Goal: Task Accomplishment & Management: Use online tool/utility

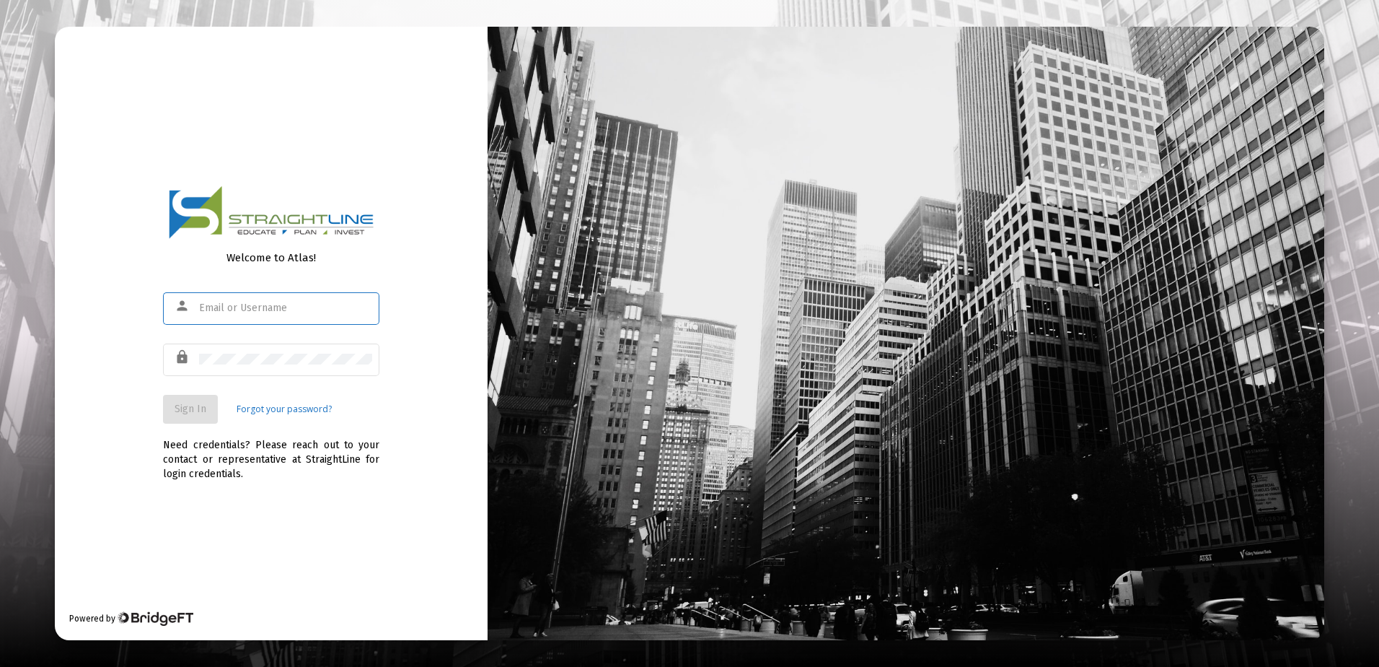
type input "[EMAIL_ADDRESS][DOMAIN_NAME]"
click at [208, 408] on button "Sign In" at bounding box center [190, 409] width 55 height 29
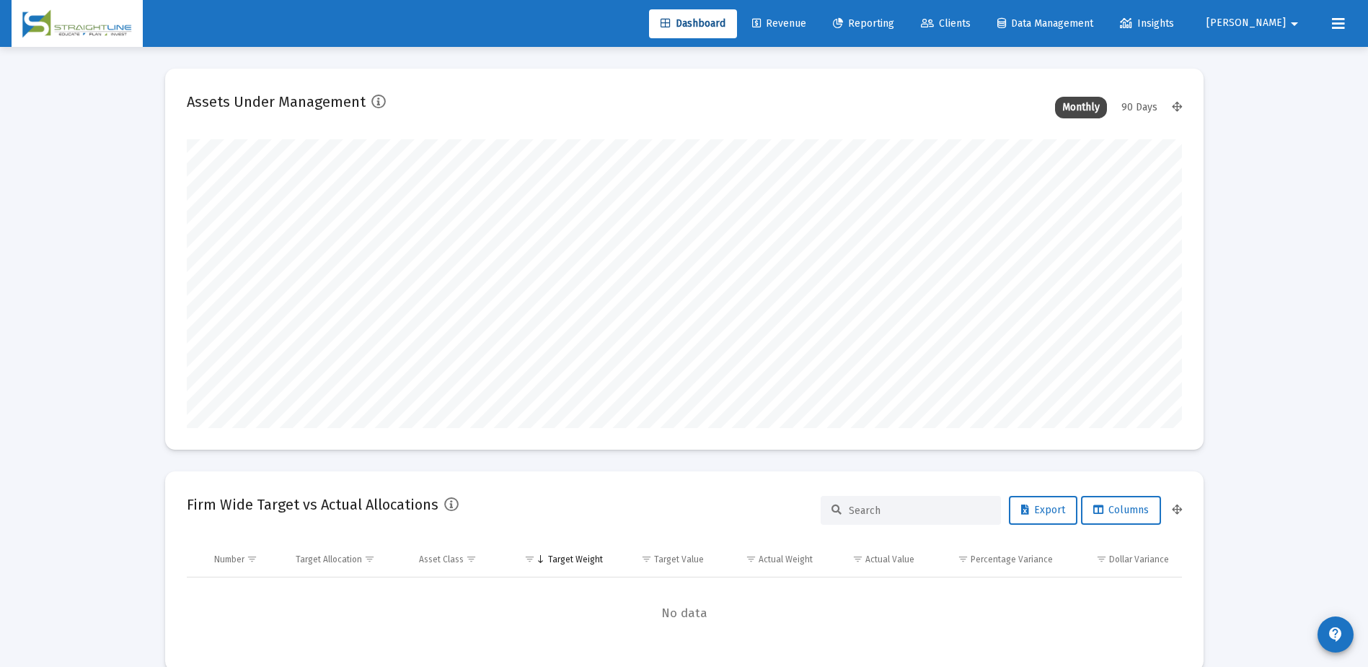
scroll to position [289, 536]
type input "[DATE]"
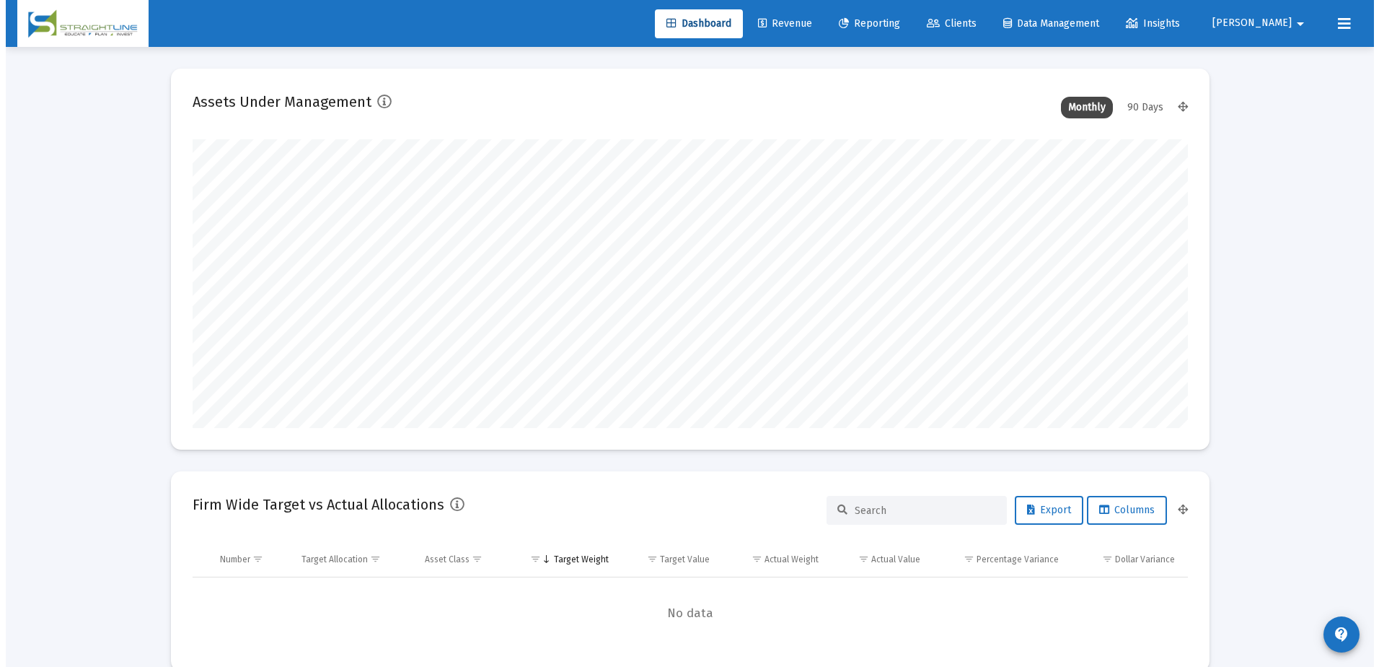
scroll to position [289, 465]
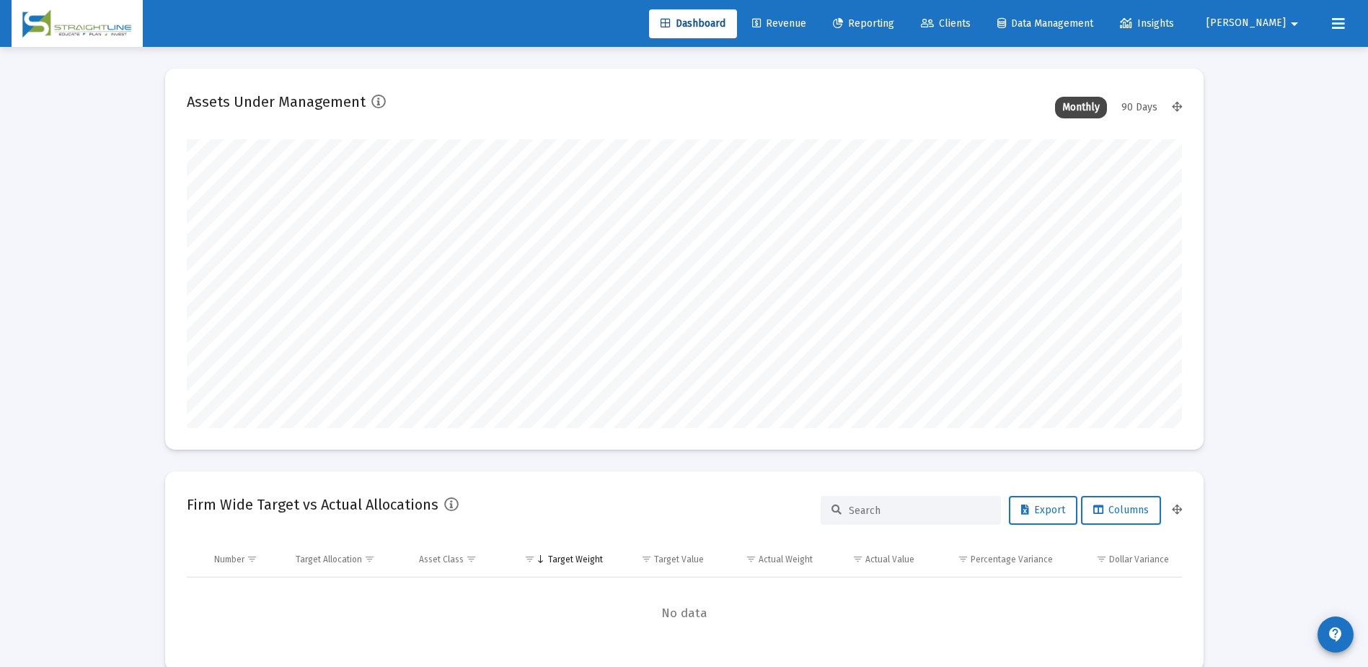
click at [971, 22] on span "Clients" at bounding box center [946, 23] width 50 height 12
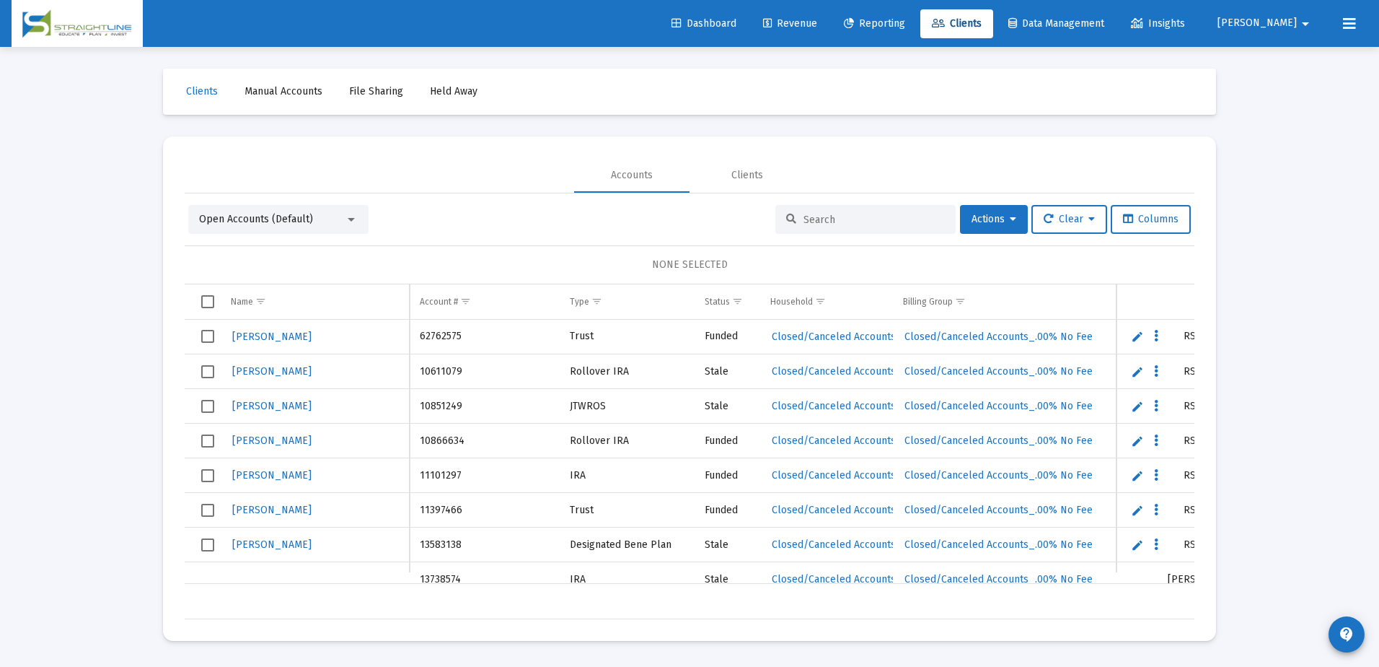
click at [826, 218] on input at bounding box center [874, 220] width 141 height 12
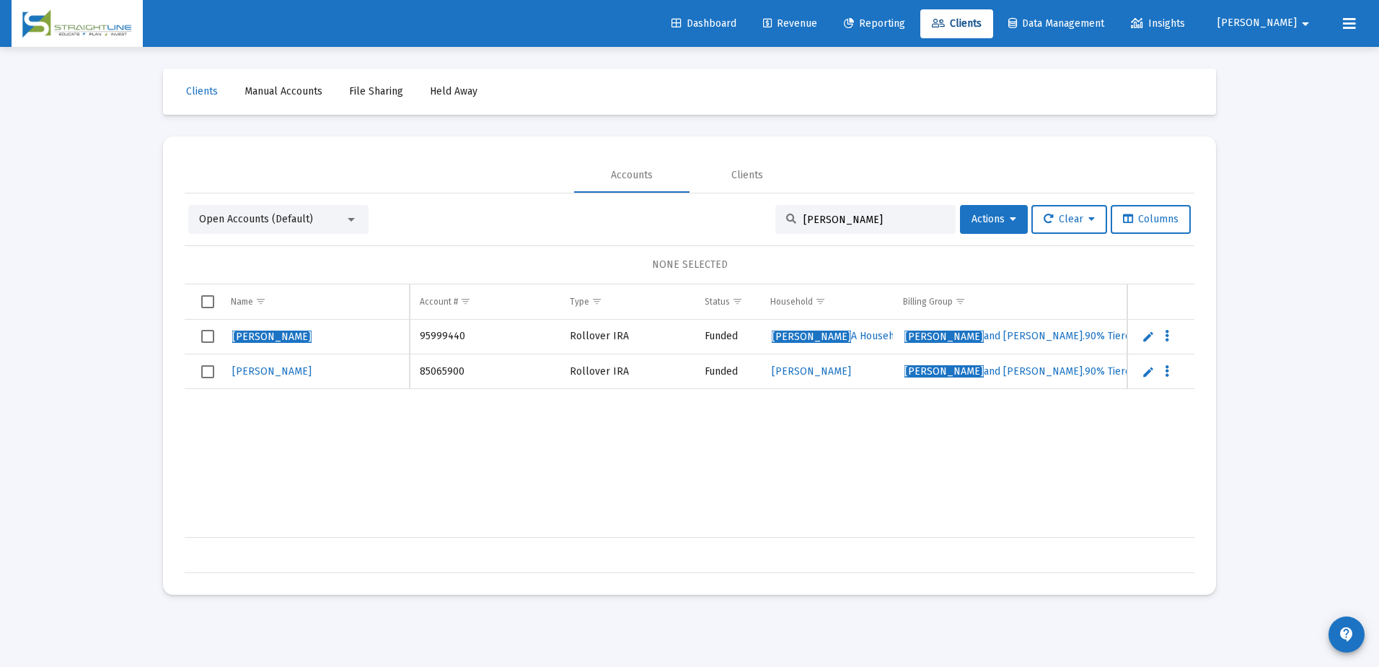
click at [868, 219] on input "[PERSON_NAME]" at bounding box center [874, 220] width 141 height 12
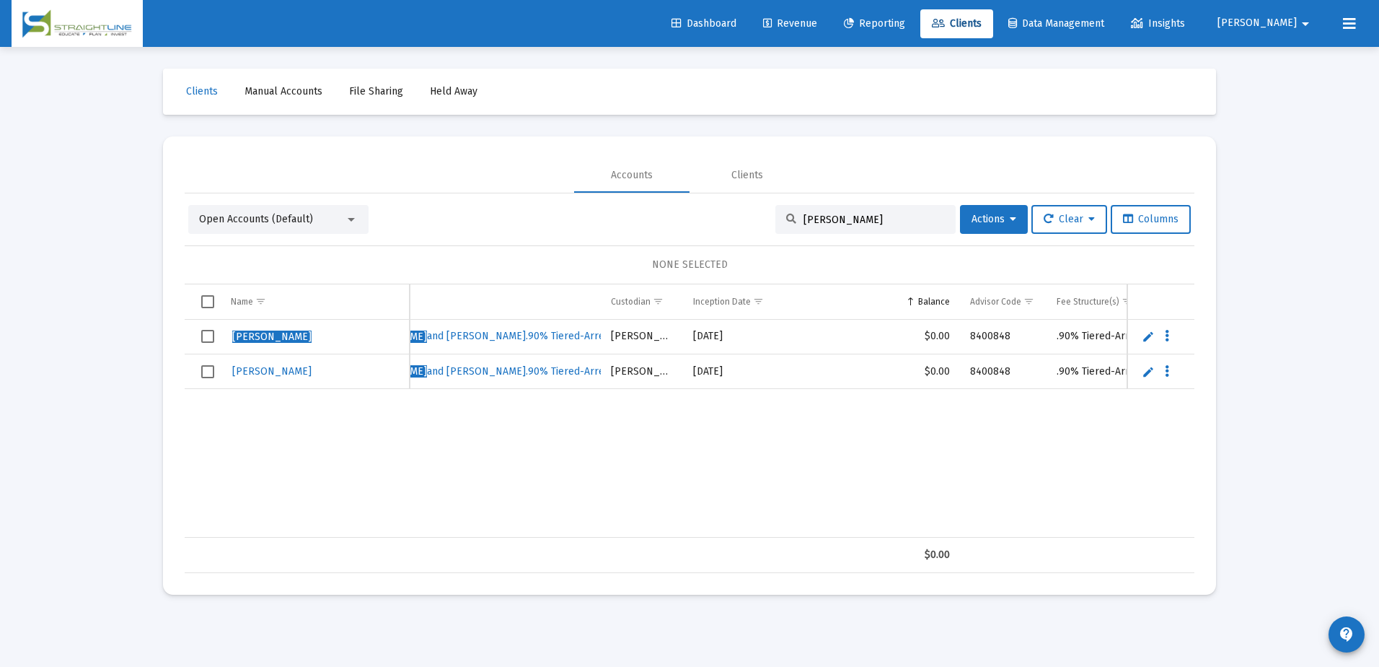
scroll to position [0, 405]
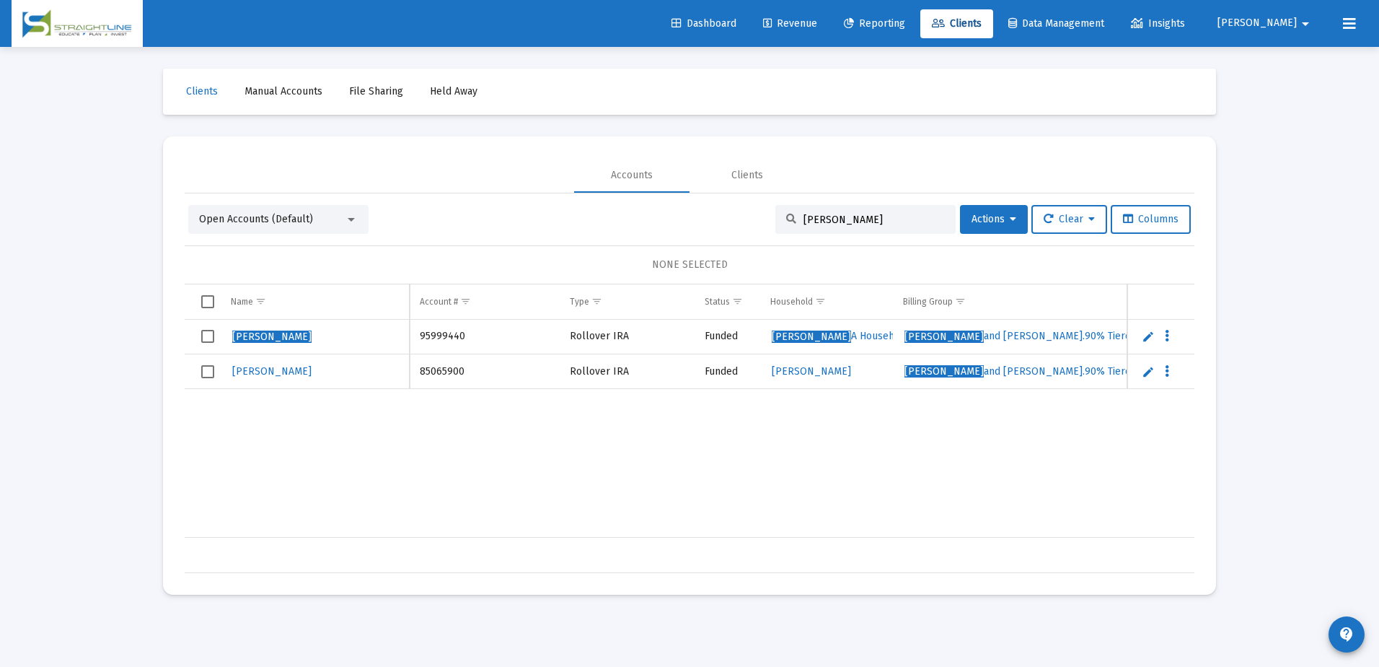
click at [850, 219] on input "[PERSON_NAME]" at bounding box center [874, 220] width 141 height 12
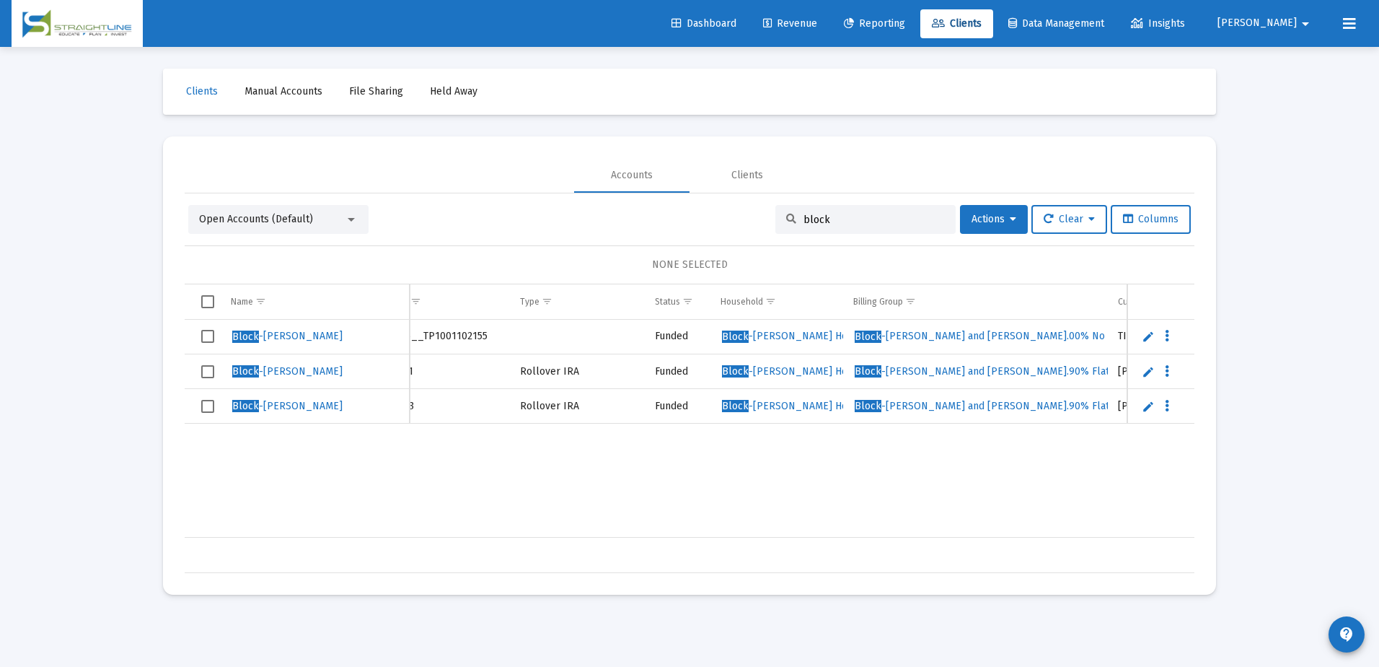
scroll to position [0, 92]
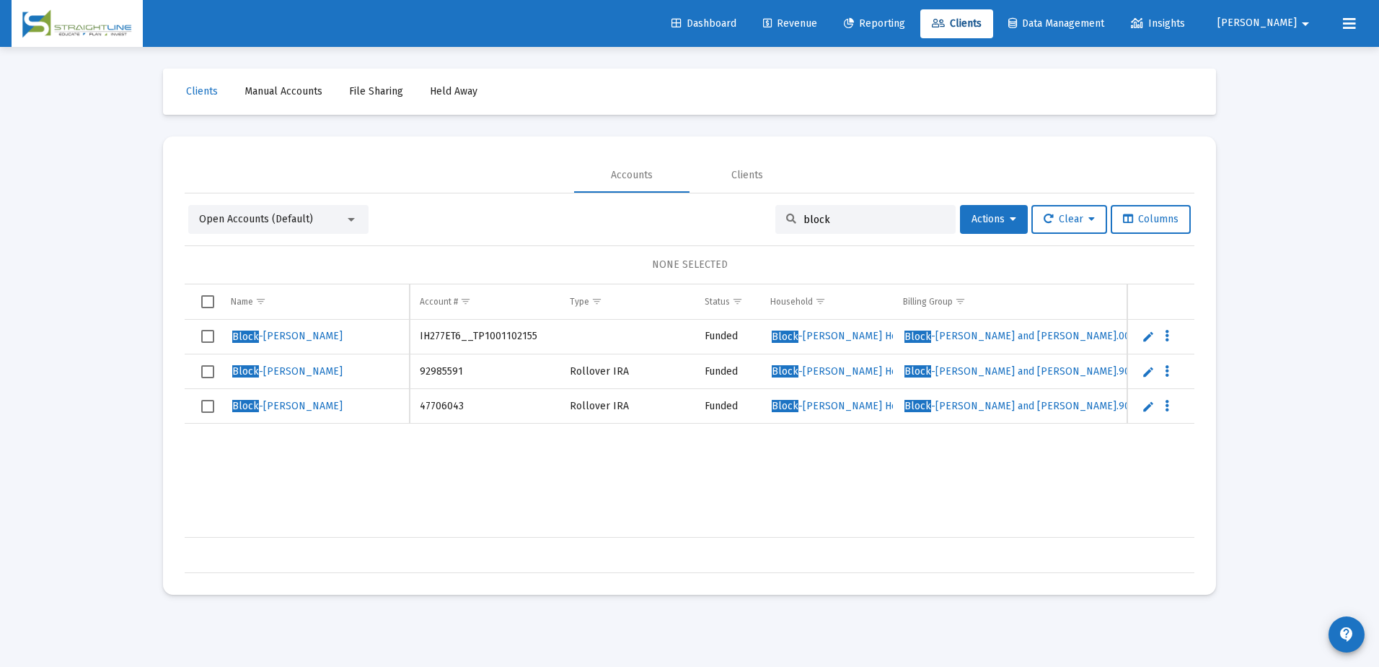
type input "block"
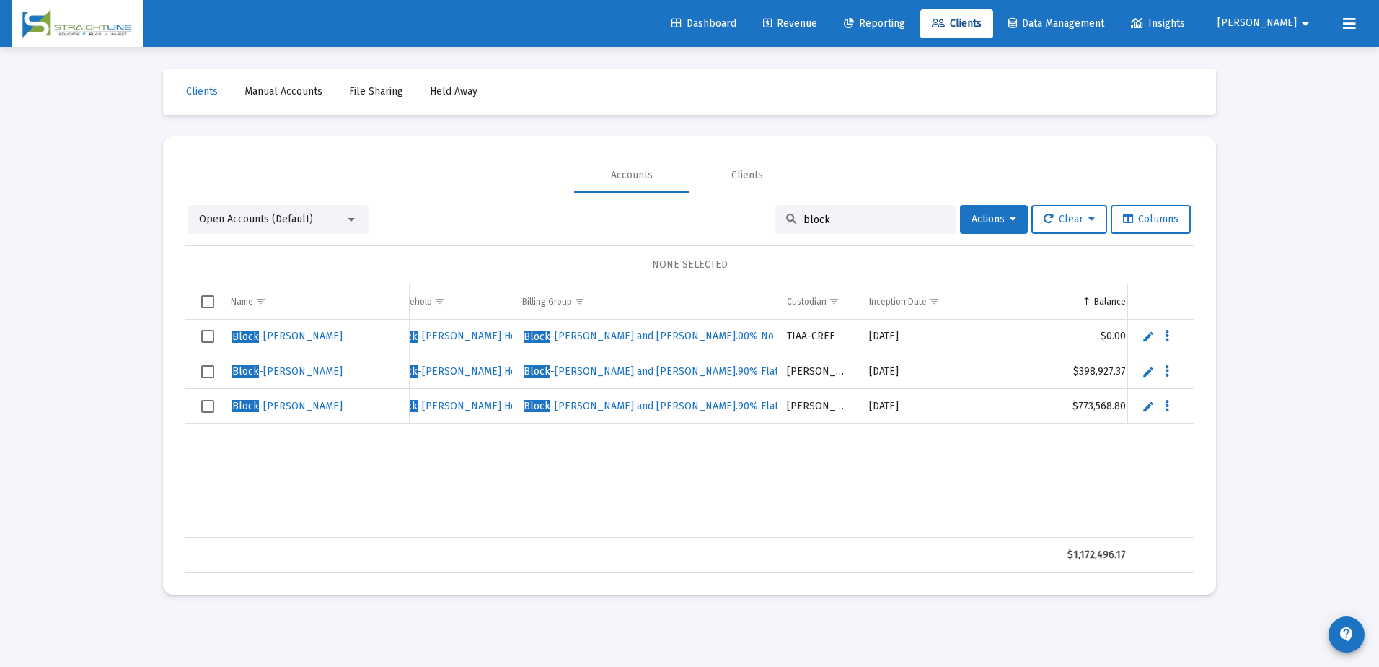
scroll to position [0, 393]
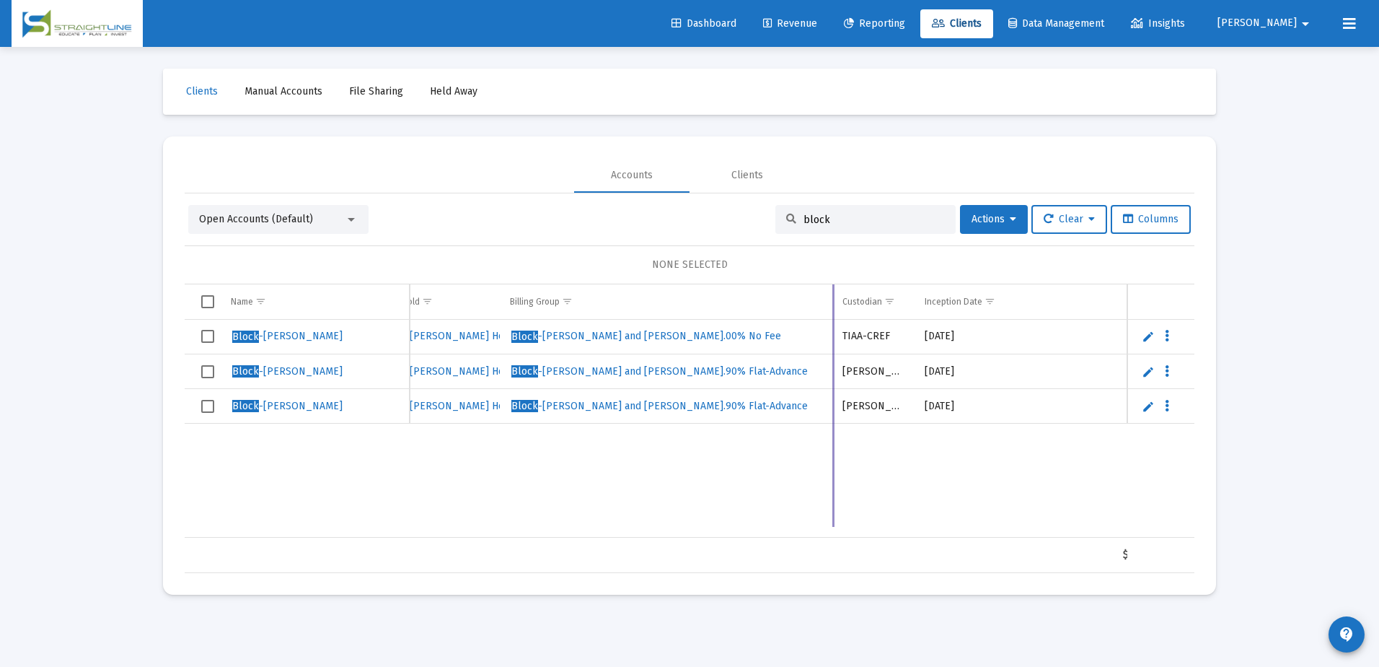
drag, startPoint x: 765, startPoint y: 307, endPoint x: 833, endPoint y: 310, distance: 67.9
click at [833, 310] on div "Name Name Account # Type Status Household Billing Group Custodian Inception Dat…" at bounding box center [690, 428] width 1010 height 289
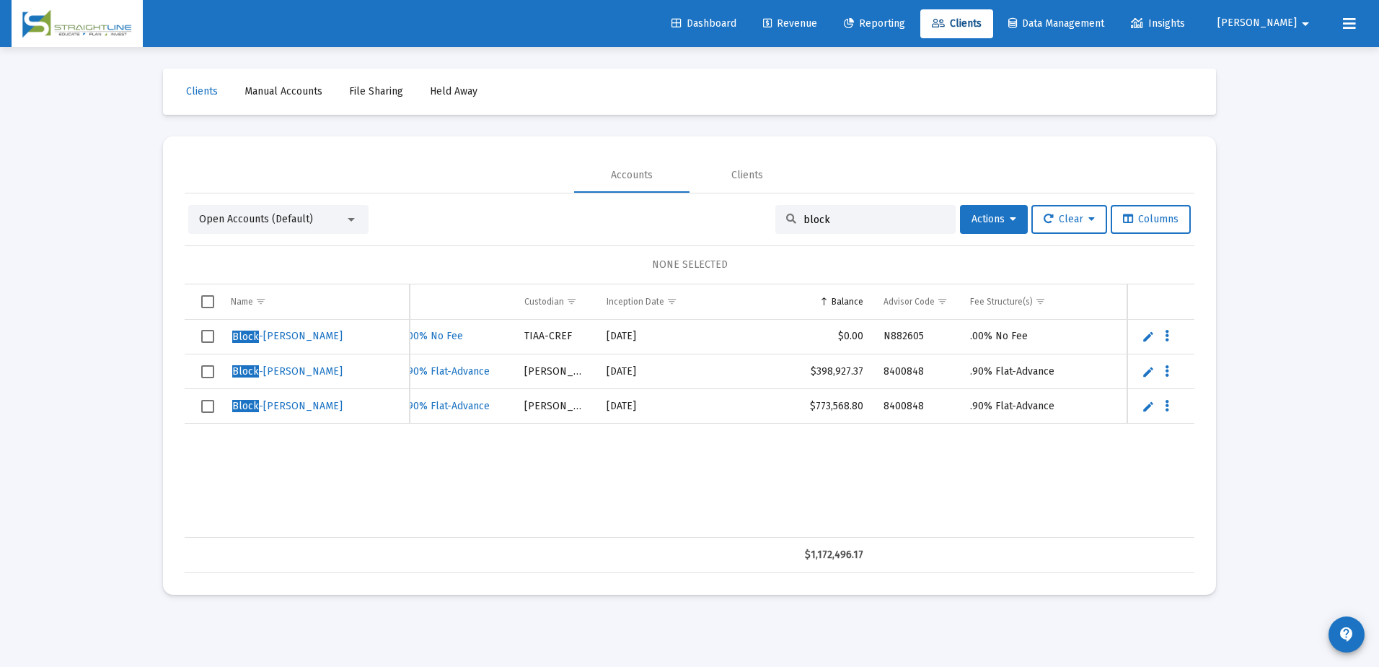
drag, startPoint x: 826, startPoint y: 516, endPoint x: 762, endPoint y: 522, distance: 64.4
click at [757, 516] on div "Block -[PERSON_NAME] IH277ET6__TP1001102155 Funded Block -[PERSON_NAME] Househo…" at bounding box center [333, 429] width 1721 height 218
click at [834, 221] on input "block" at bounding box center [874, 220] width 141 height 12
click at [861, 218] on input "block" at bounding box center [874, 220] width 141 height 12
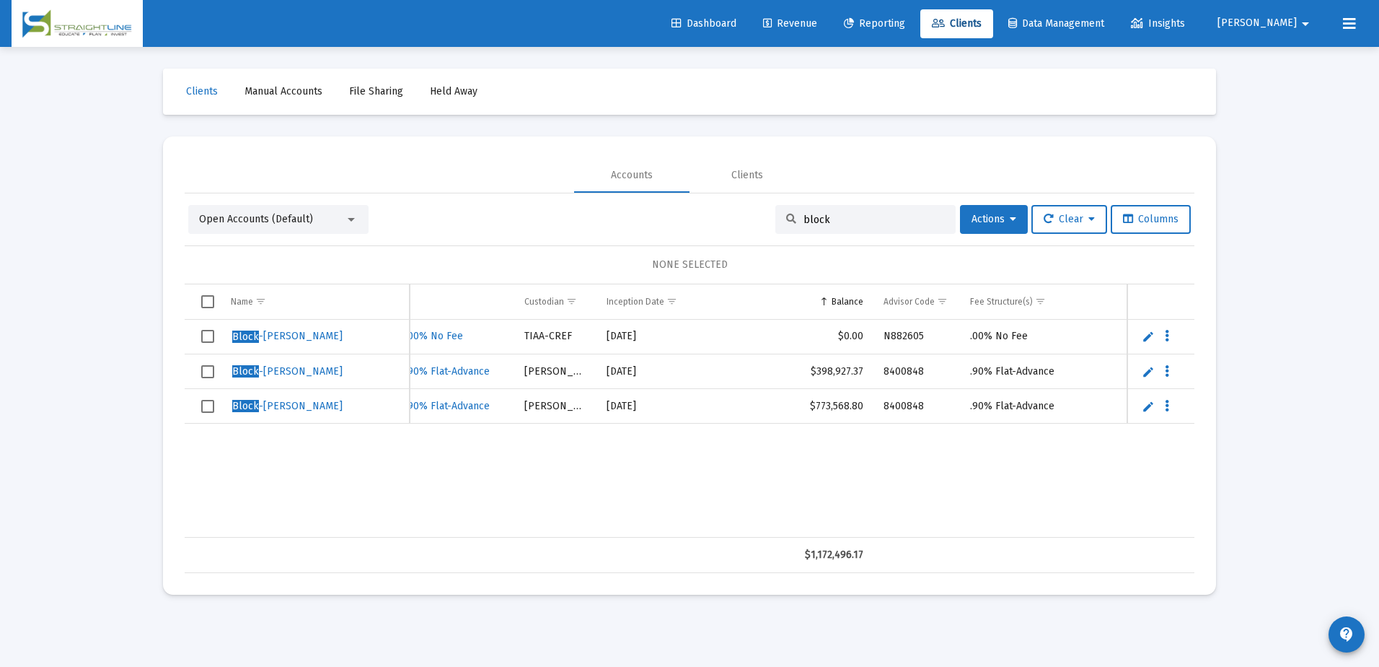
click at [861, 218] on input "block" at bounding box center [874, 220] width 141 height 12
click at [1052, 220] on span "Clear" at bounding box center [1069, 219] width 51 height 12
click at [1069, 288] on button "Clear Filters" at bounding box center [1075, 291] width 99 height 35
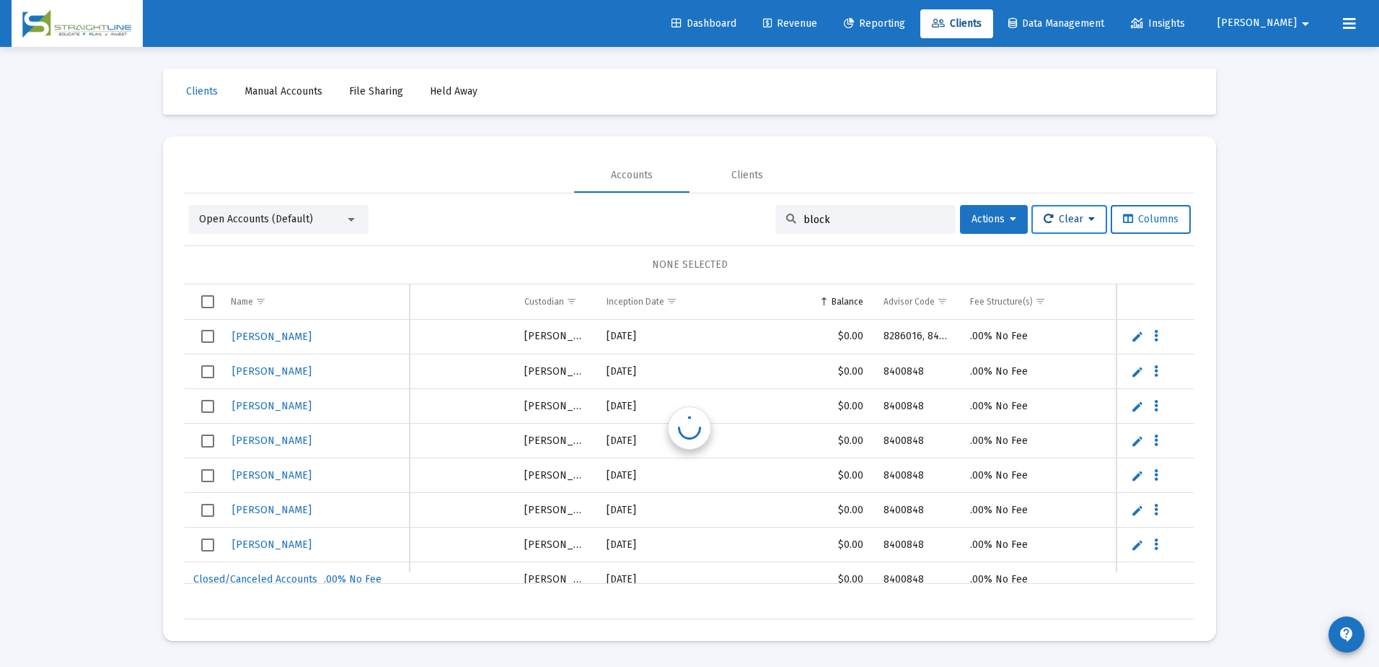
scroll to position [0, 711]
click at [1075, 219] on span "Clear" at bounding box center [1069, 219] width 51 height 12
click at [984, 252] on div at bounding box center [689, 333] width 1379 height 667
click at [871, 224] on input "block" at bounding box center [874, 220] width 141 height 12
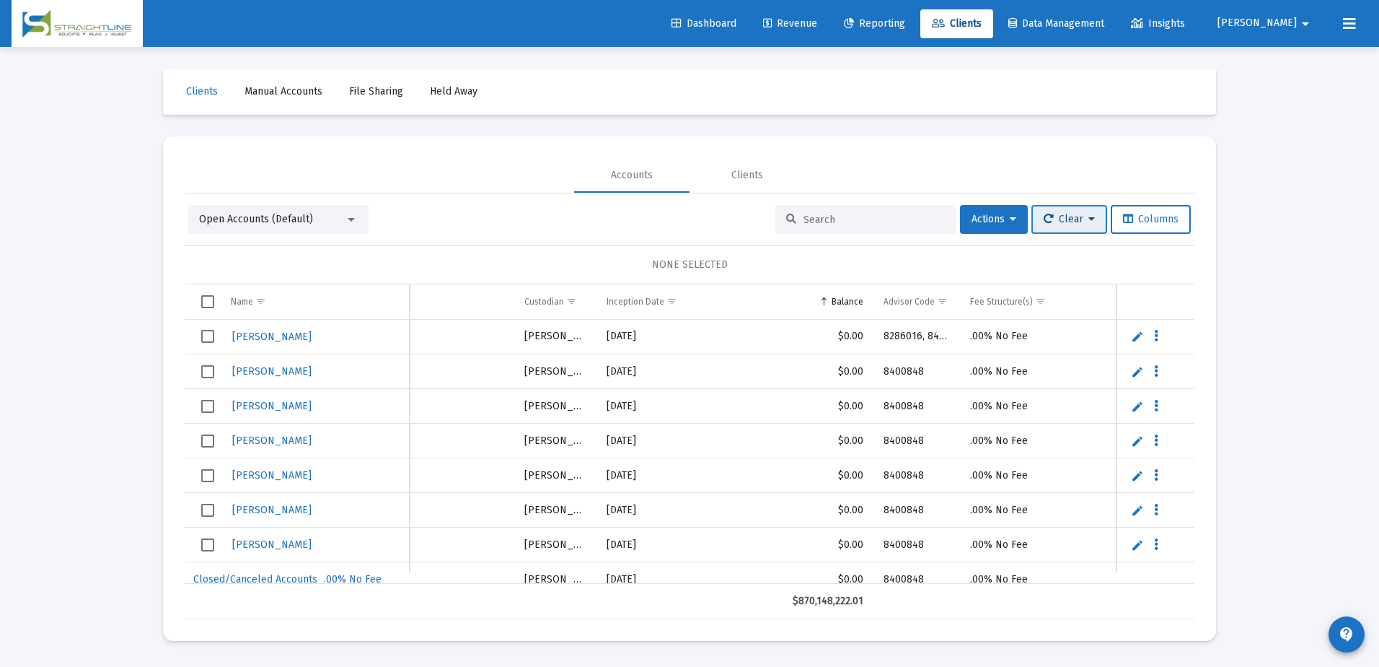
click at [1078, 215] on span "Clear" at bounding box center [1069, 219] width 51 height 12
click at [996, 219] on div at bounding box center [689, 333] width 1379 height 667
click at [996, 219] on span "Actions" at bounding box center [994, 219] width 45 height 12
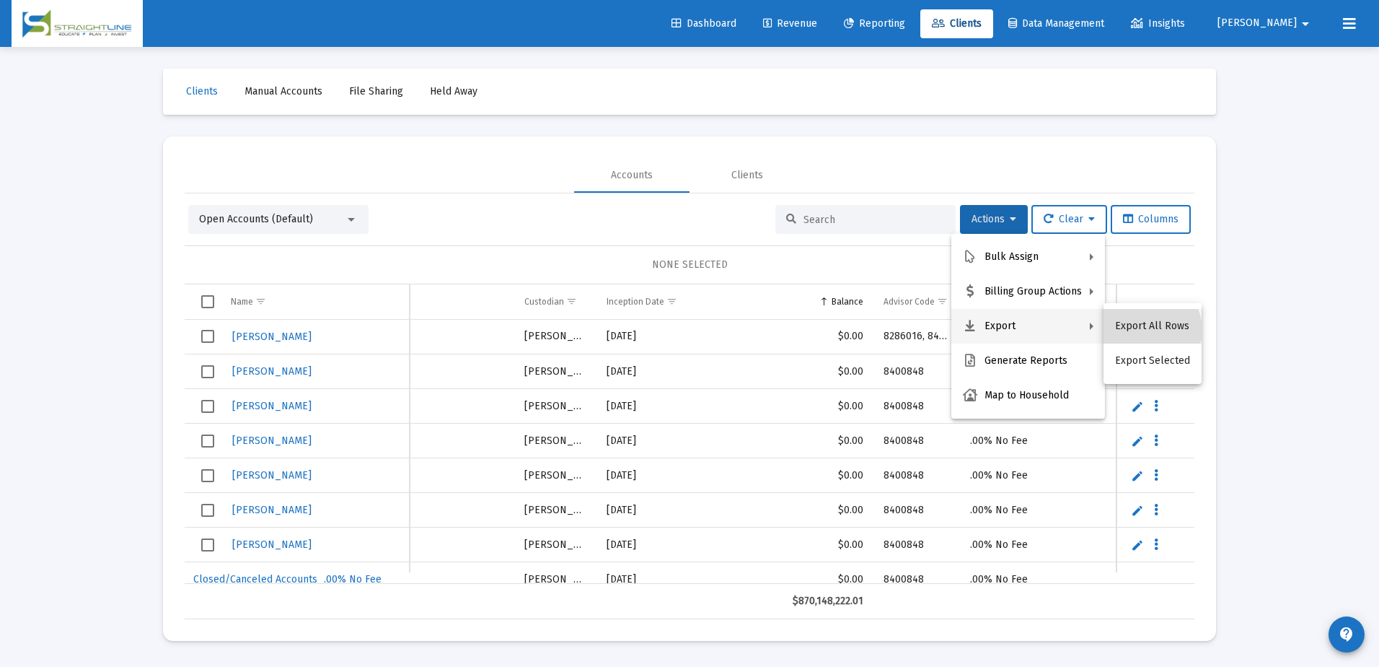
click at [1150, 330] on button "Export All Rows" at bounding box center [1153, 326] width 98 height 35
